Goal: Feedback & Contribution: Submit feedback/report problem

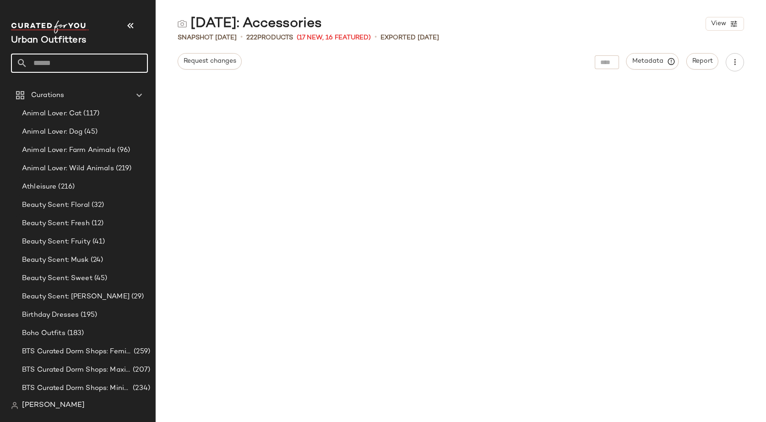
scroll to position [530, 0]
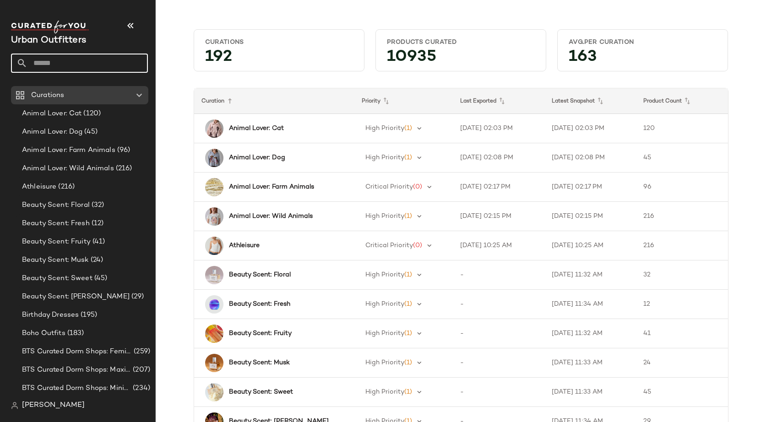
click at [84, 66] on input "text" at bounding box center [87, 63] width 120 height 19
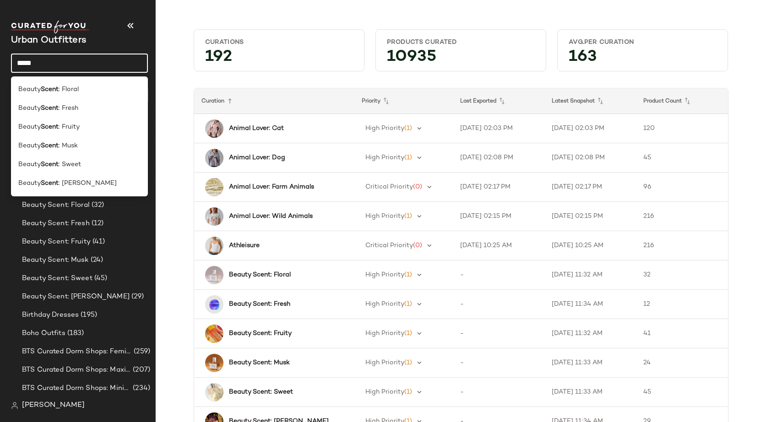
type input "*****"
click at [85, 87] on div "Beauty Scent : Floral" at bounding box center [79, 90] width 122 height 10
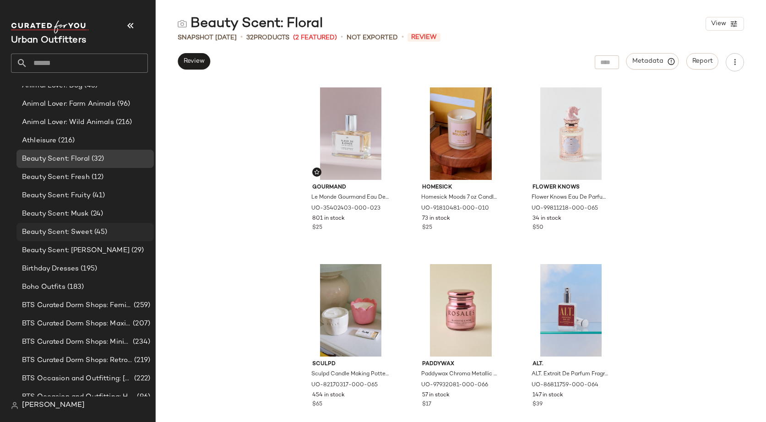
click at [104, 232] on span "(45)" at bounding box center [100, 232] width 15 height 11
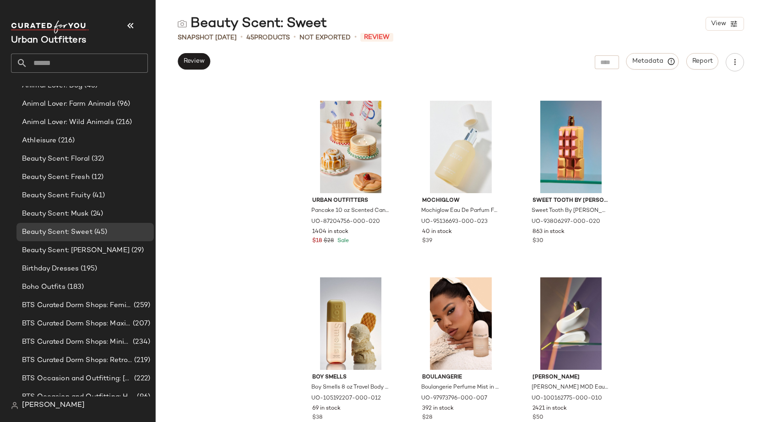
scroll to position [171, 0]
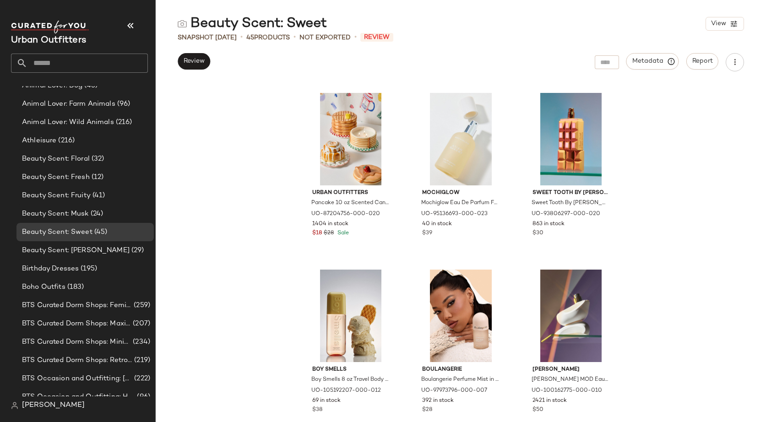
click at [670, 208] on div "Gourmand Le Monde Gourmand Le Petite Eau De Parfum Fragrance in Crème Vanille a…" at bounding box center [461, 252] width 610 height 340
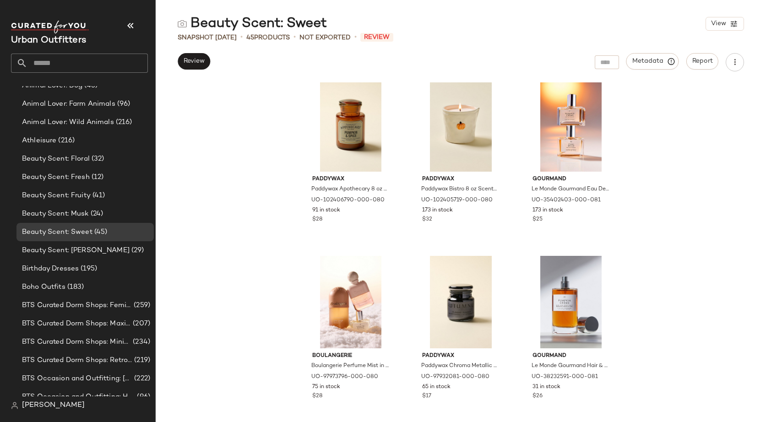
scroll to position [0, 0]
click at [666, 231] on div "Paddywax Paddywax Apothecary 8 oz Scented Candle in Pumpkin/Spice at Urban Outf…" at bounding box center [461, 252] width 610 height 340
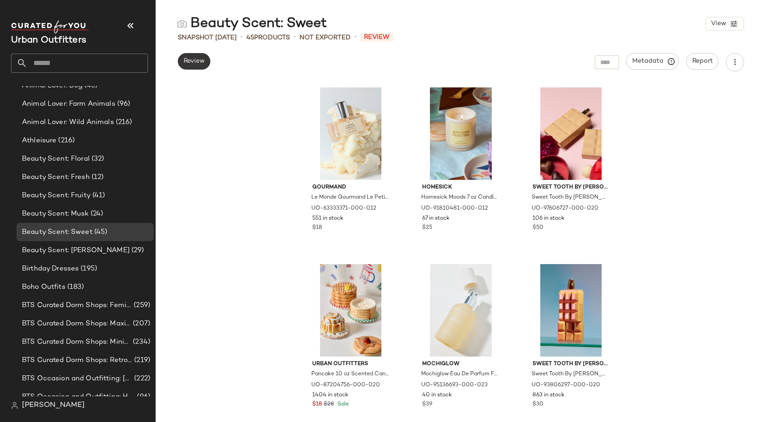
click at [200, 61] on span "Review" at bounding box center [194, 61] width 22 height 7
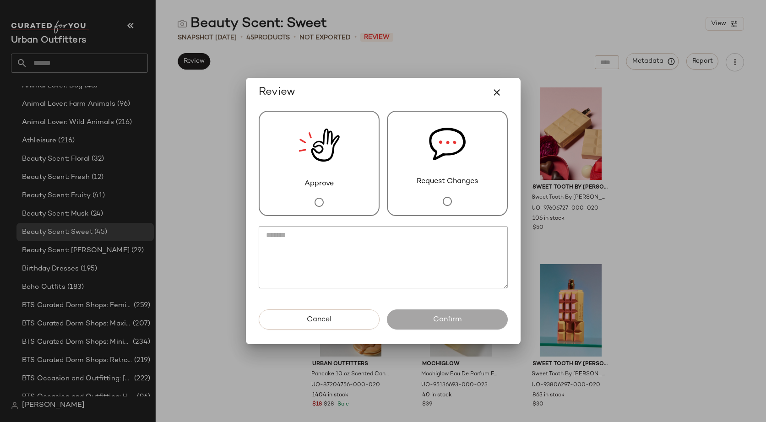
click at [406, 190] on div "Request Changes" at bounding box center [447, 163] width 121 height 105
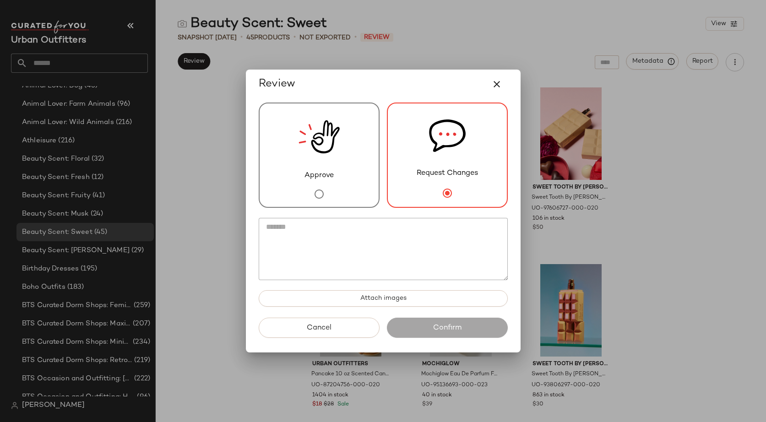
click at [396, 261] on textarea at bounding box center [383, 249] width 249 height 62
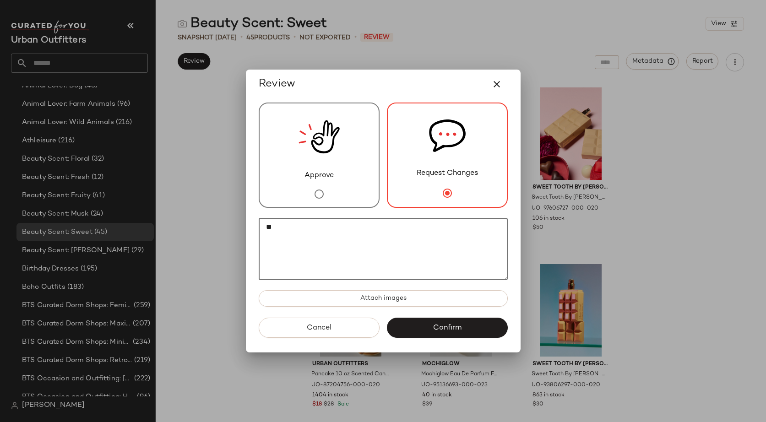
type textarea "*"
click at [499, 83] on icon "button" at bounding box center [496, 84] width 11 height 11
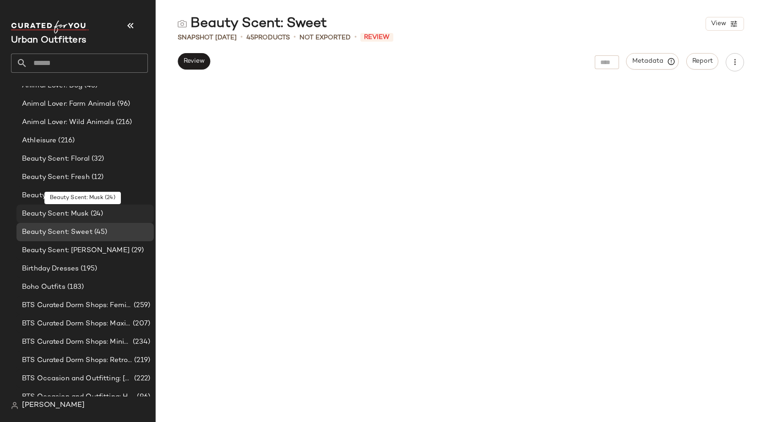
click at [92, 214] on span "(24)" at bounding box center [96, 214] width 15 height 11
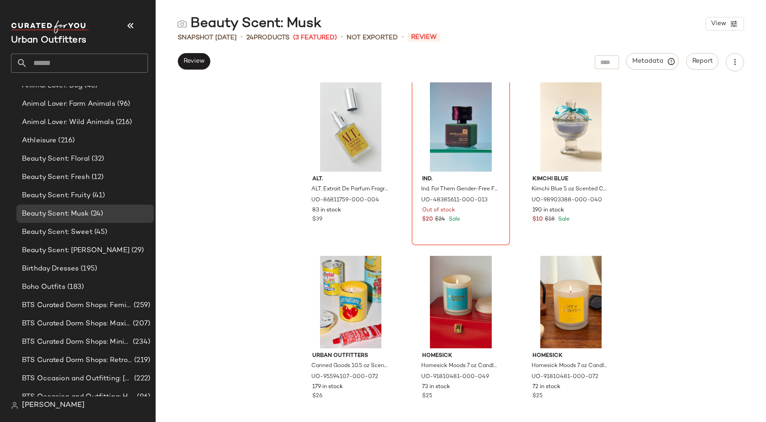
scroll to position [1076, 0]
click at [381, 379] on img "button" at bounding box center [383, 381] width 5 height 5
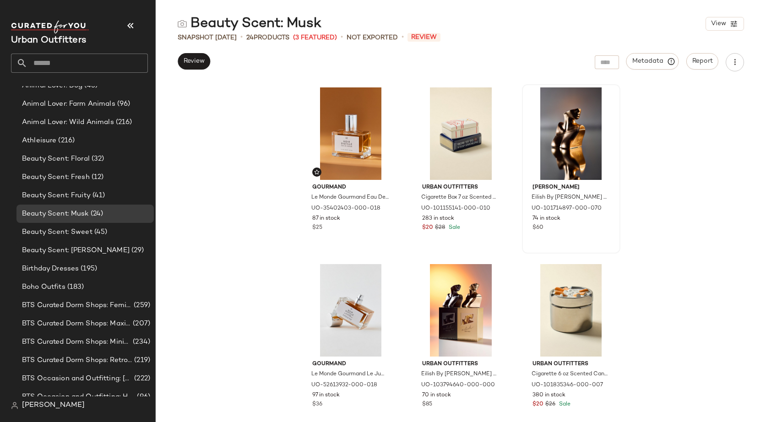
scroll to position [0, 0]
click at [491, 212] on img "button" at bounding box center [493, 212] width 5 height 5
click at [601, 391] on img "button" at bounding box center [603, 389] width 5 height 5
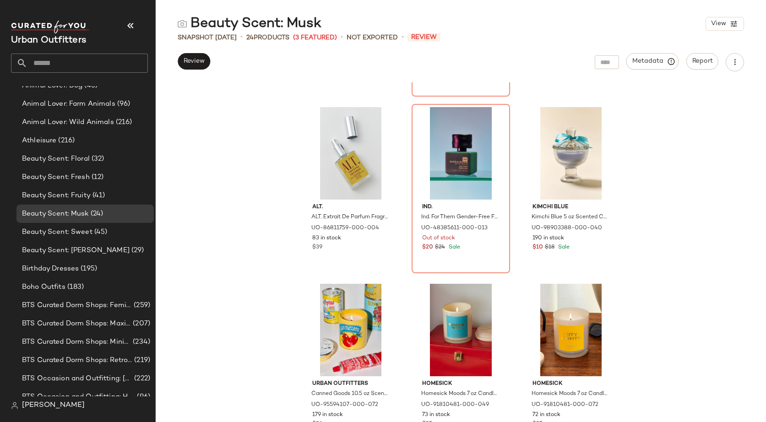
scroll to position [1067, 0]
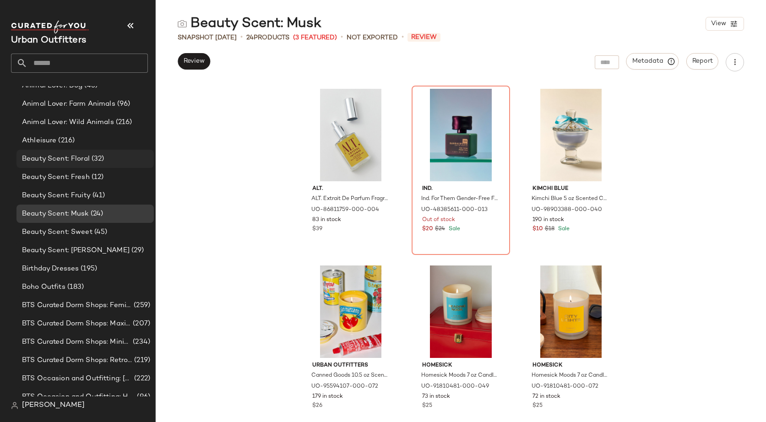
click at [88, 161] on span "Beauty Scent: Floral" at bounding box center [56, 159] width 68 height 11
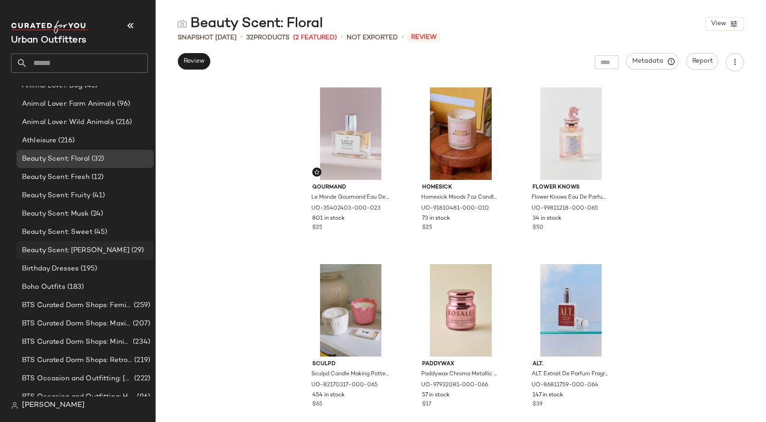
click at [130, 247] on span "(29)" at bounding box center [137, 250] width 15 height 11
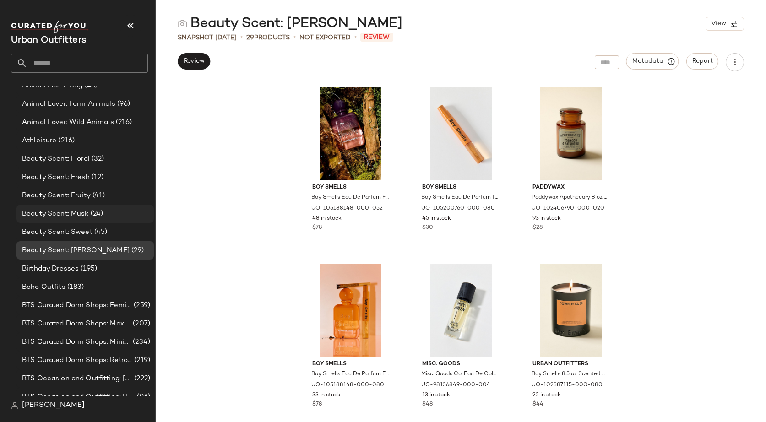
click at [105, 206] on div "Beauty Scent: Musk (24)" at bounding box center [84, 214] width 137 height 18
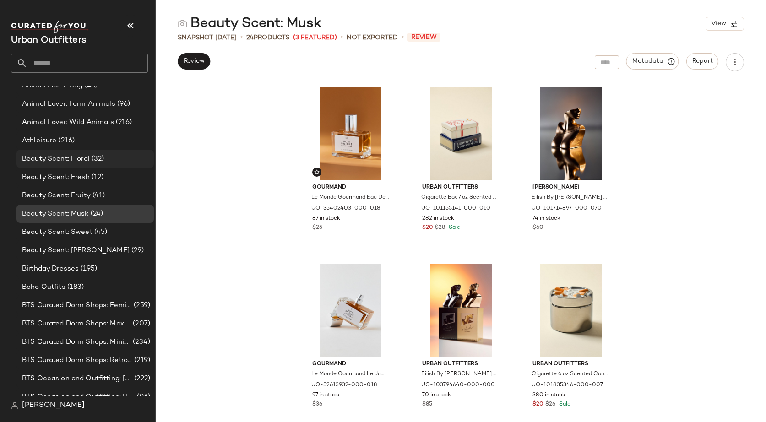
click at [96, 157] on span "(32)" at bounding box center [97, 159] width 15 height 11
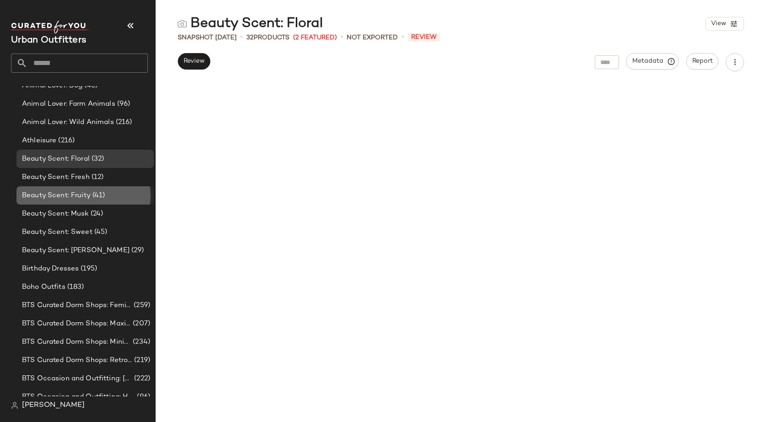
click at [99, 188] on div "Beauty Scent: Fruity (41)" at bounding box center [84, 195] width 137 height 18
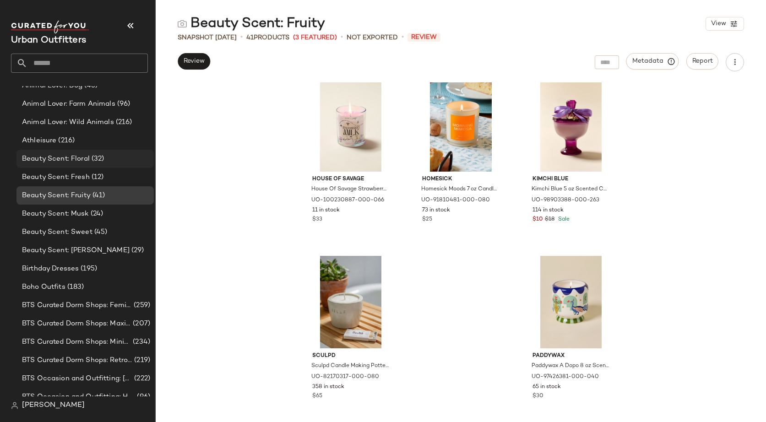
click at [95, 162] on span "(32)" at bounding box center [97, 159] width 15 height 11
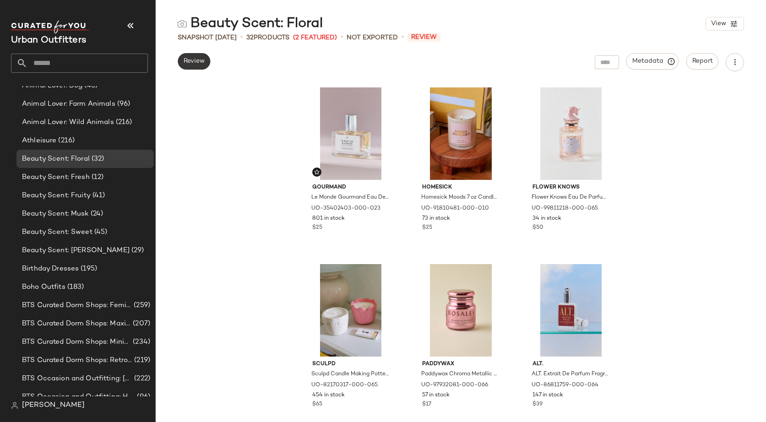
click at [192, 60] on span "Review" at bounding box center [194, 61] width 22 height 7
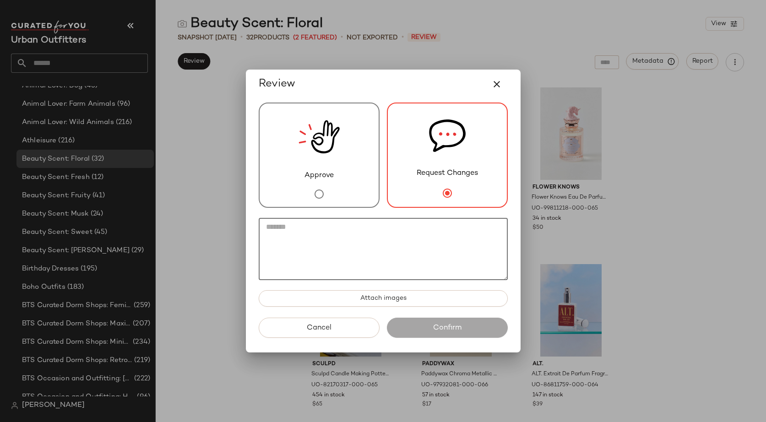
click at [386, 262] on textarea at bounding box center [383, 249] width 249 height 62
click at [402, 240] on textarea at bounding box center [383, 249] width 249 height 62
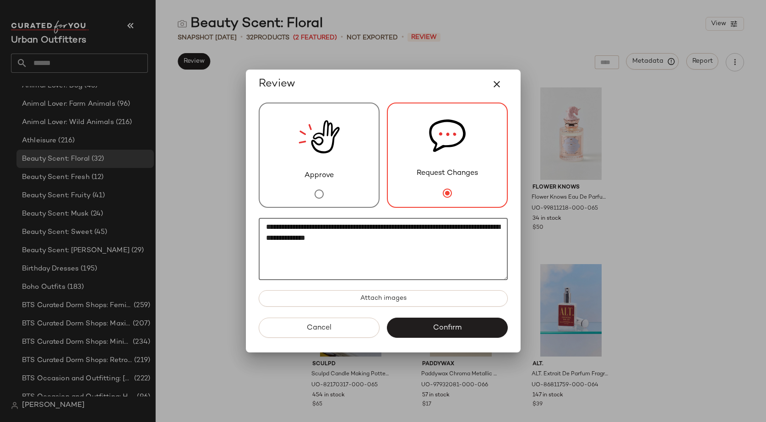
paste textarea "**********"
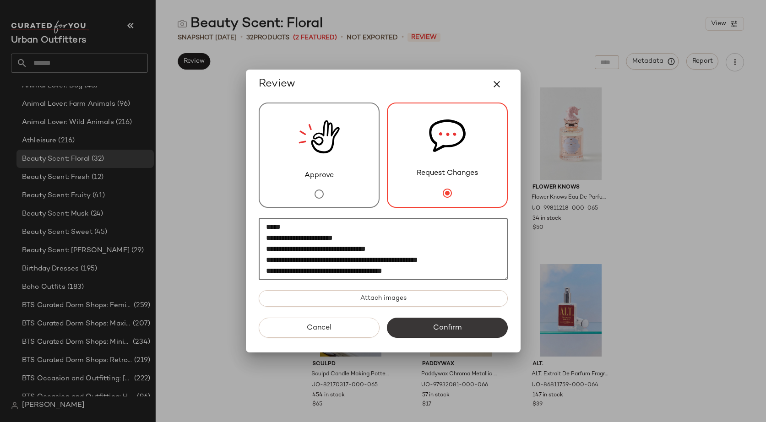
scroll to position [660, 0]
type textarea "**********"
click at [467, 323] on button "Confirm" at bounding box center [447, 328] width 121 height 20
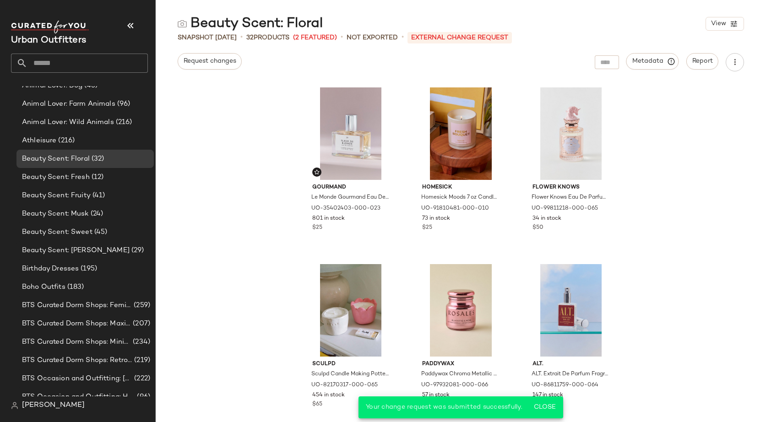
click at [641, 278] on div "Gourmand Le Monde Gourmand Eau De Parfum Fragrance in Fleur De Blonde at Urban …" at bounding box center [461, 252] width 610 height 340
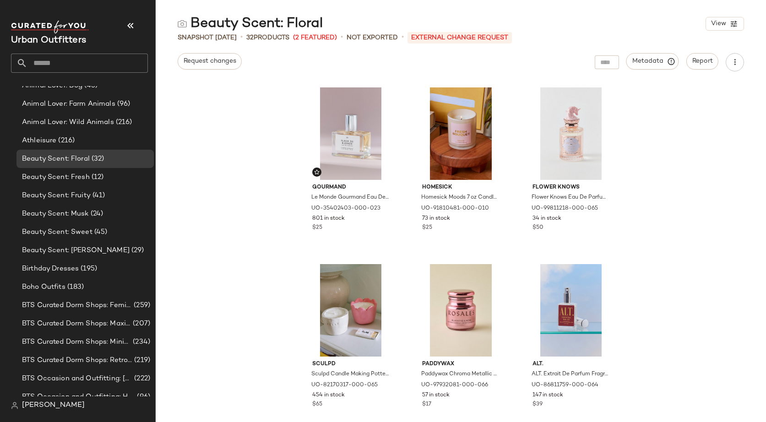
scroll to position [0, 0]
click at [643, 200] on div "Gourmand Le Monde Gourmand Eau De Parfum Fragrance in Fleur De Blonde at Urban …" at bounding box center [461, 252] width 610 height 340
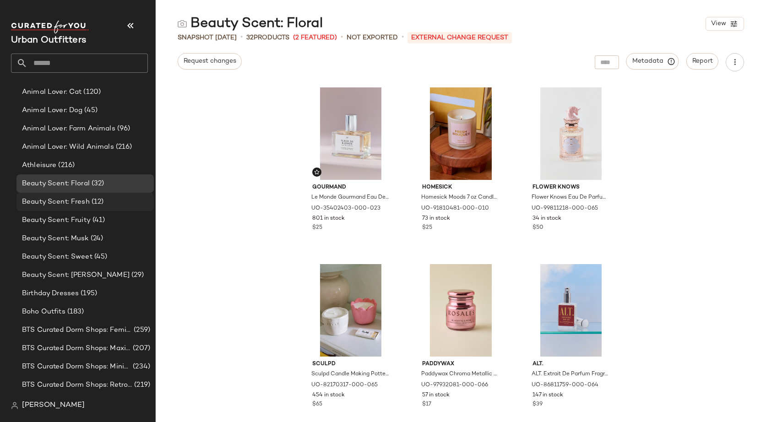
click at [82, 206] on span "Beauty Scent: Fresh" at bounding box center [56, 202] width 68 height 11
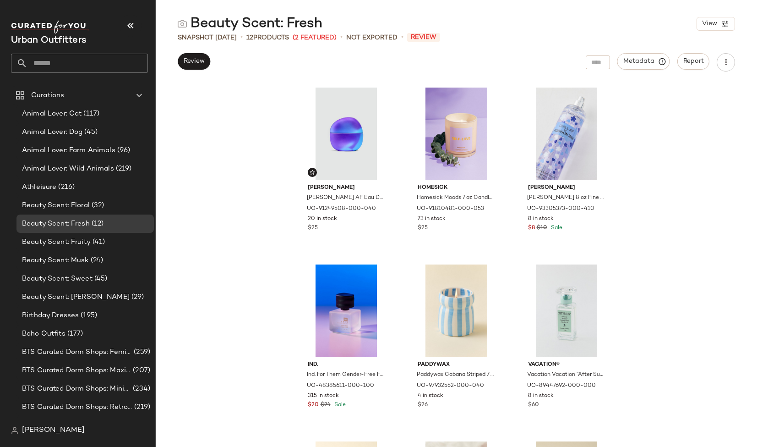
click at [720, 4] on main "Beauty Scent: Fresh View Snapshot Oct 7th • 12 Products (2 Featured) • Not Expo…" at bounding box center [378, 223] width 757 height 447
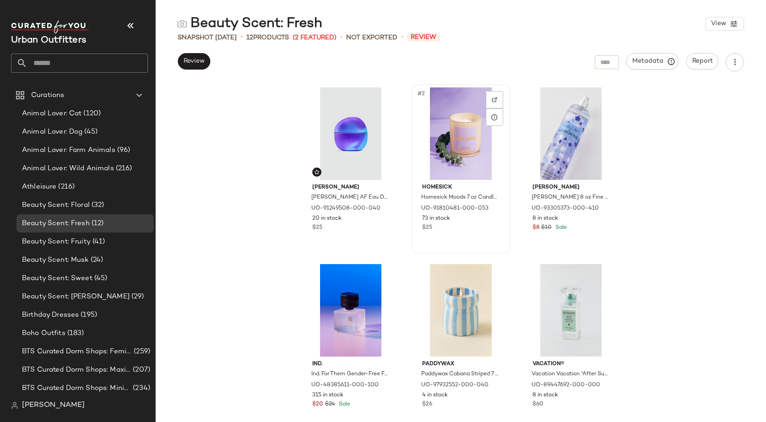
scroll to position [22, 0]
